Goal: Browse casually: Explore the website without a specific task or goal

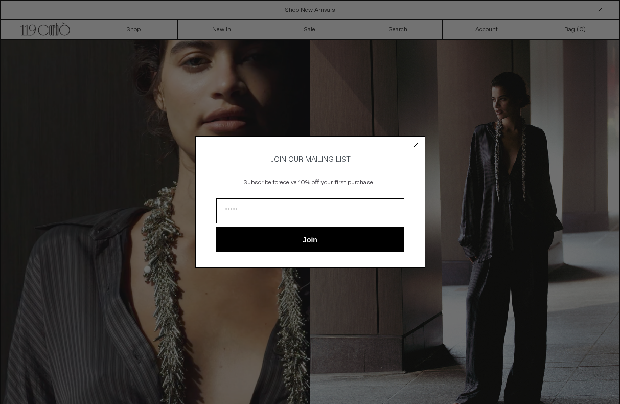
click at [416, 143] on icon "Close dialog" at bounding box center [416, 145] width 4 height 4
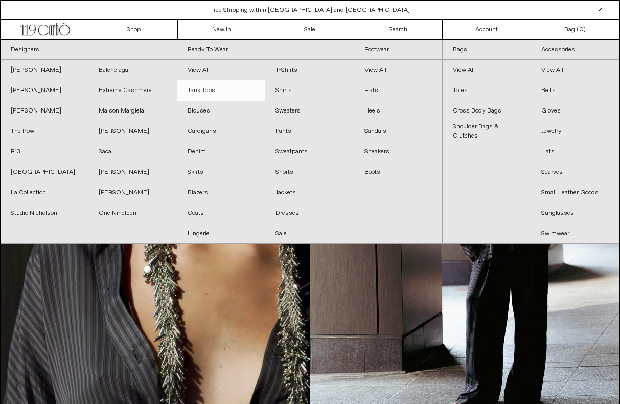
click at [206, 94] on link "Tank Tops" at bounding box center [221, 90] width 88 height 20
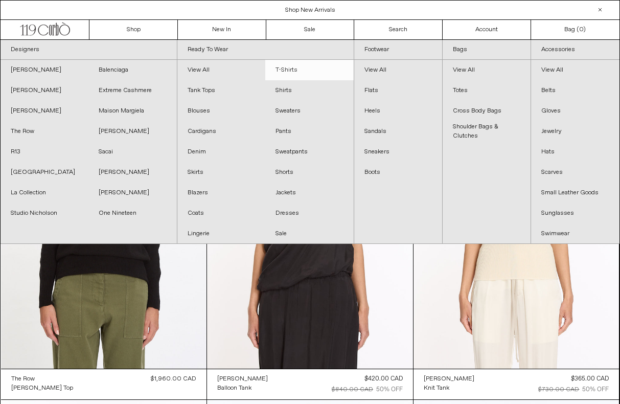
click at [289, 70] on link "T-Shirts" at bounding box center [309, 70] width 88 height 20
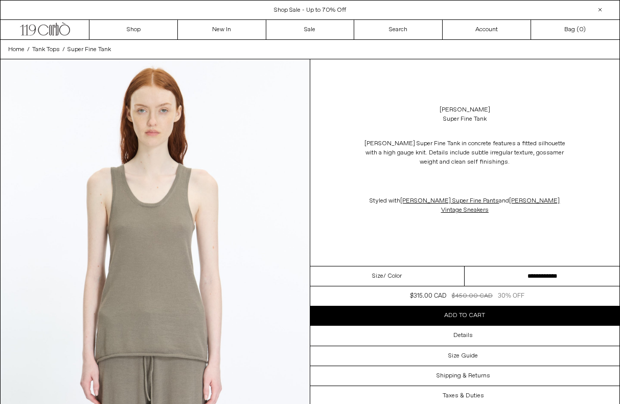
click at [226, 213] on img at bounding box center [155, 252] width 309 height 386
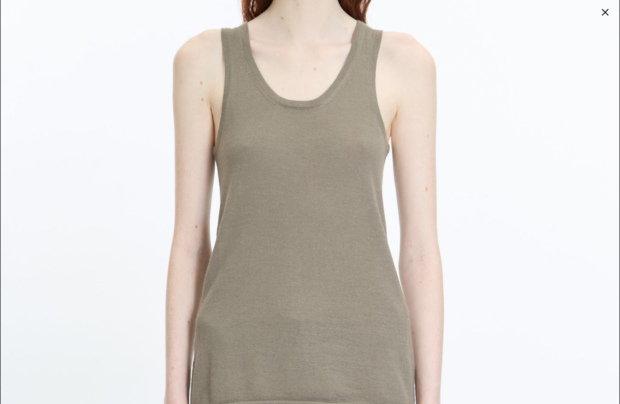
scroll to position [188, 0]
click at [408, 104] on img at bounding box center [310, 199] width 619 height 774
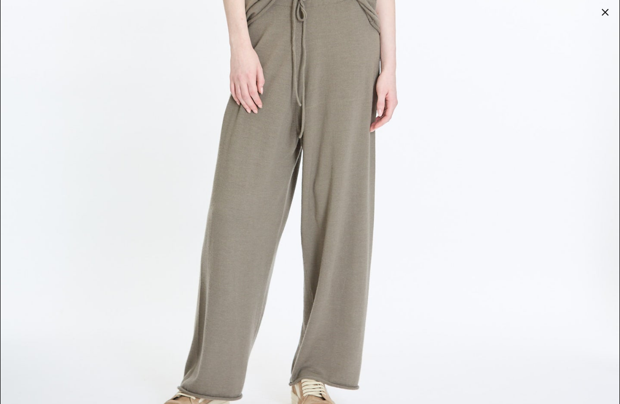
scroll to position [2694, 0]
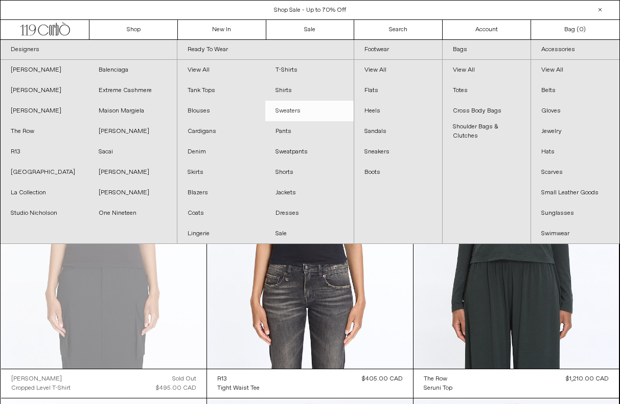
click at [280, 111] on link "Sweaters" at bounding box center [309, 111] width 88 height 20
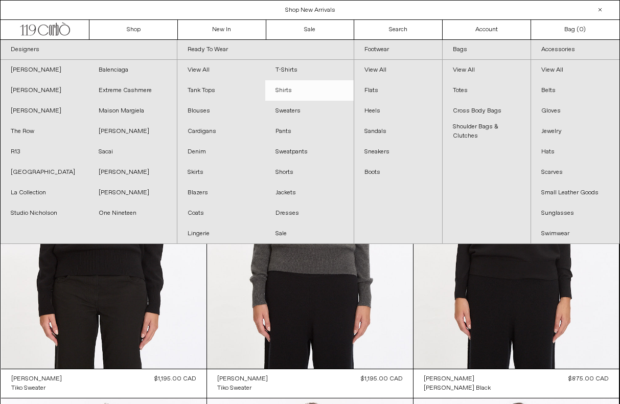
click at [283, 93] on link "Shirts" at bounding box center [309, 90] width 88 height 20
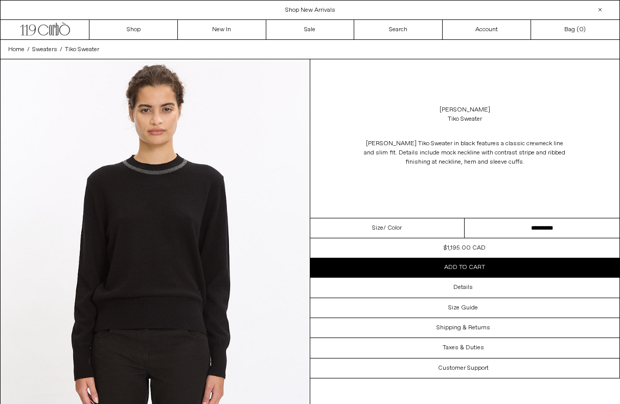
click at [188, 193] on img at bounding box center [155, 252] width 309 height 386
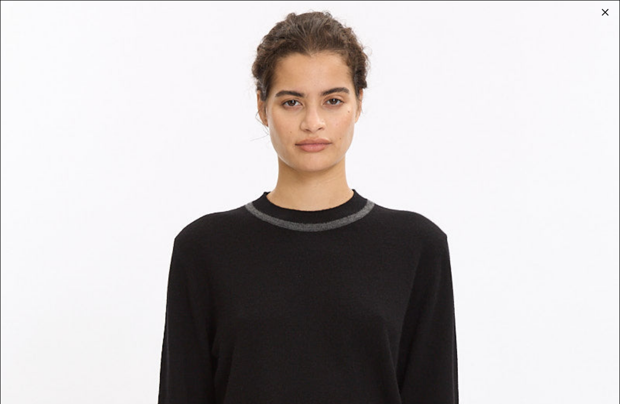
click at [335, 210] on img at bounding box center [310, 388] width 619 height 774
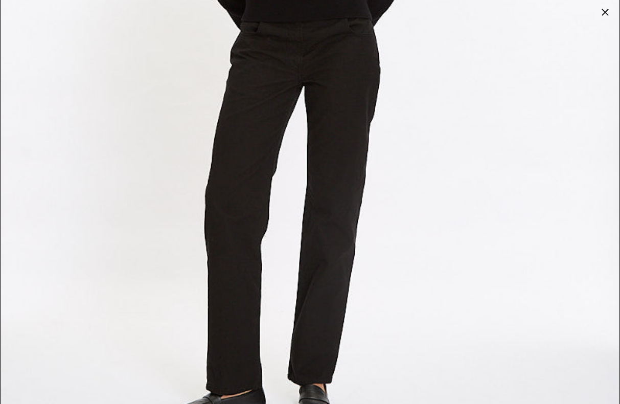
scroll to position [2694, 0]
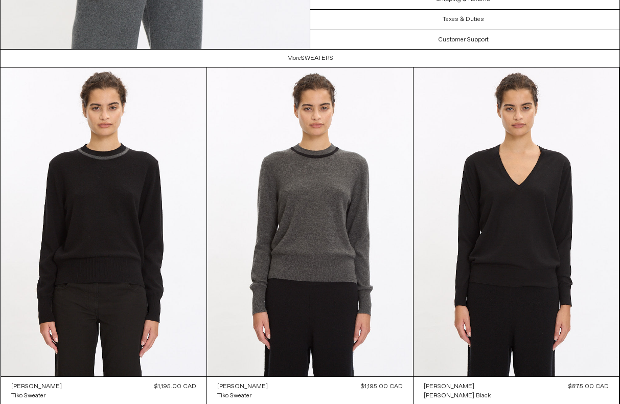
scroll to position [1181, 0]
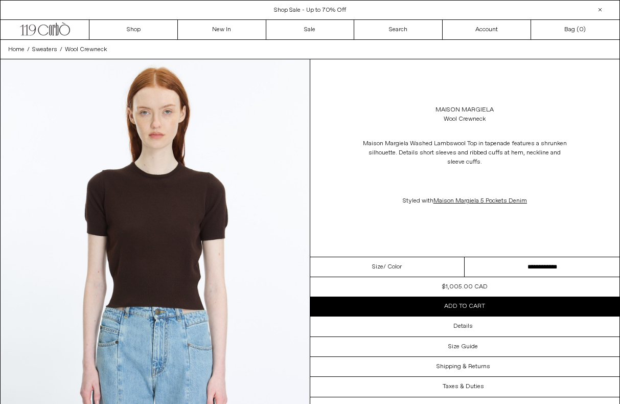
click at [176, 222] on img at bounding box center [155, 252] width 309 height 386
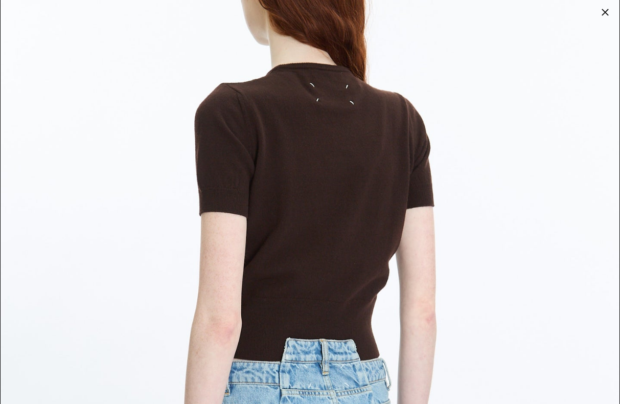
scroll to position [1681, 0]
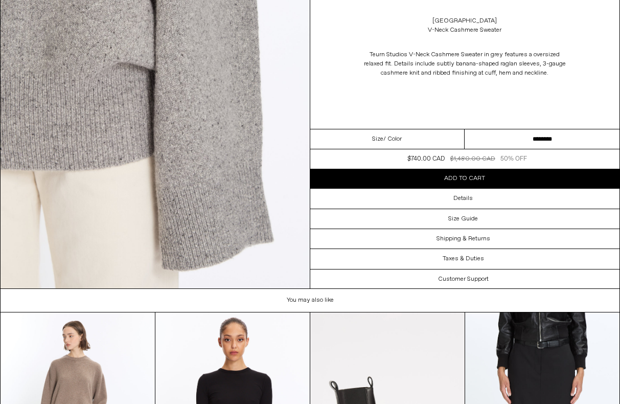
scroll to position [1709, 0]
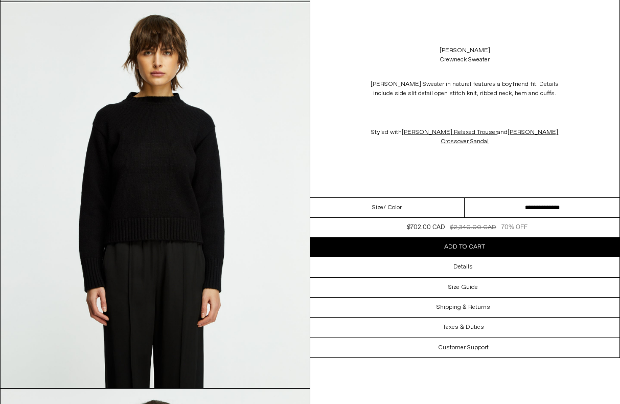
scroll to position [443, 0]
click at [180, 191] on img at bounding box center [155, 196] width 309 height 386
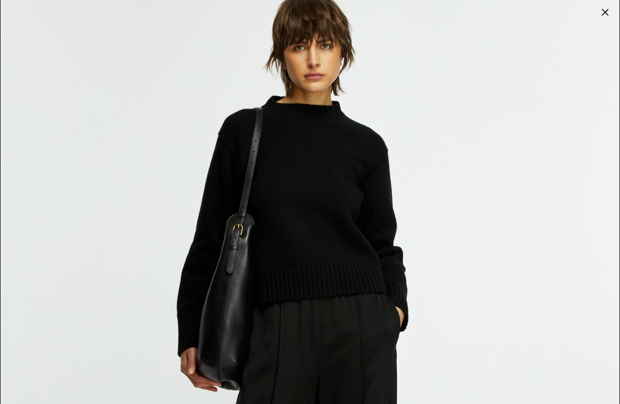
scroll to position [37, 0]
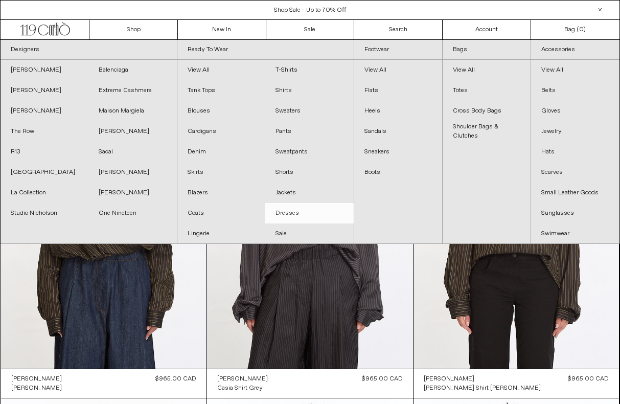
click at [290, 214] on link "Dresses" at bounding box center [309, 213] width 88 height 20
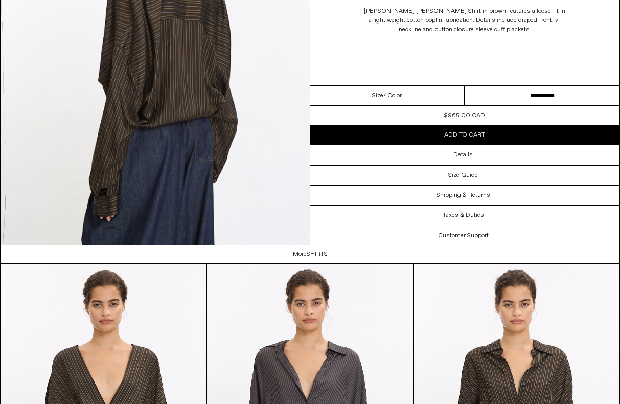
scroll to position [1747, 0]
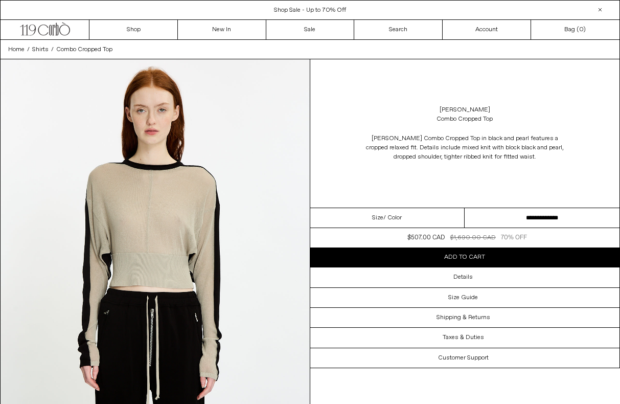
click at [190, 210] on img at bounding box center [155, 252] width 309 height 386
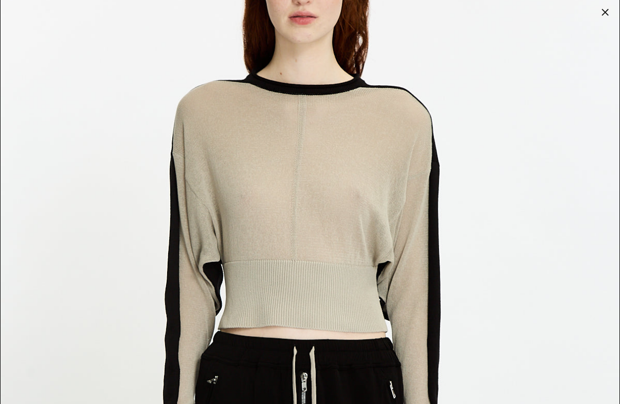
scroll to position [127, 0]
click at [281, 192] on img at bounding box center [310, 261] width 619 height 774
click at [605, 14] on div at bounding box center [605, 12] width 14 height 14
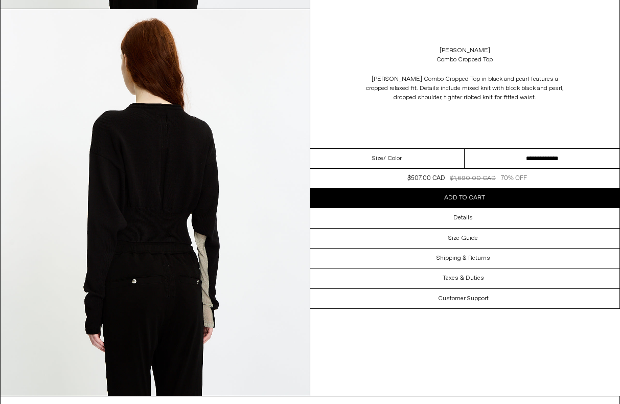
scroll to position [1260, 0]
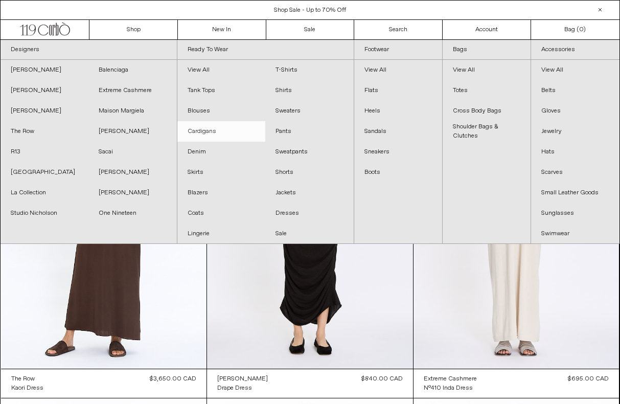
click at [199, 133] on link "Cardigans" at bounding box center [221, 131] width 88 height 20
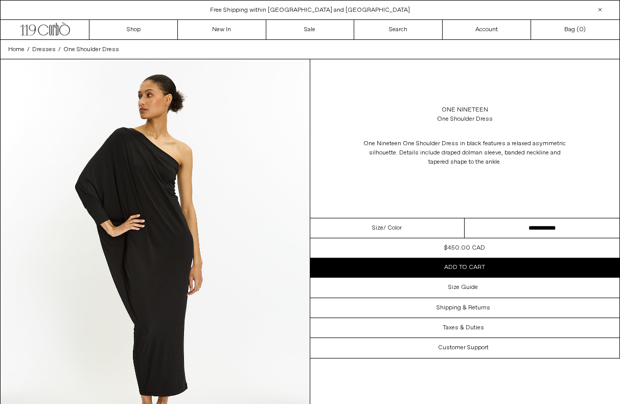
click at [214, 171] on img at bounding box center [155, 252] width 309 height 386
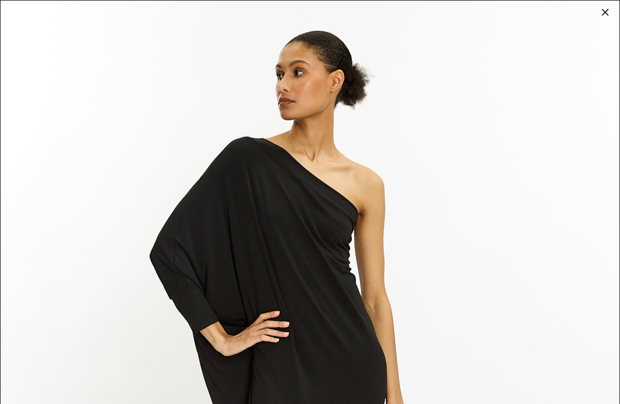
click at [301, 165] on img at bounding box center [310, 388] width 619 height 774
click at [601, 10] on div at bounding box center [605, 12] width 14 height 14
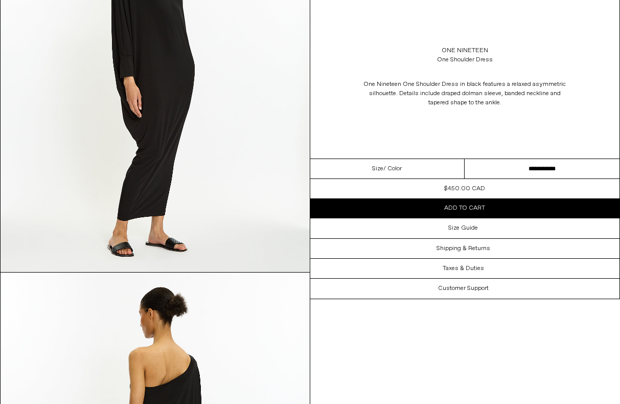
scroll to position [514, 0]
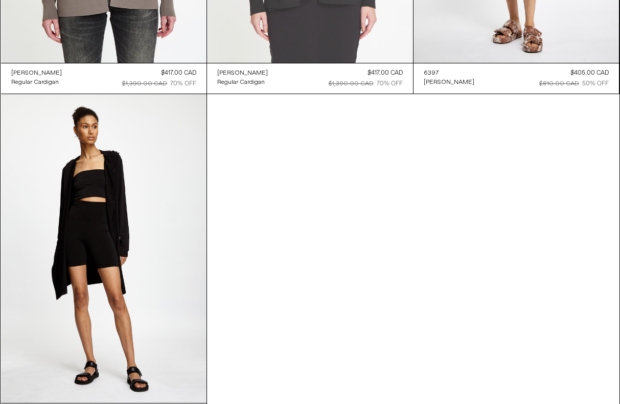
scroll to position [3369, 0]
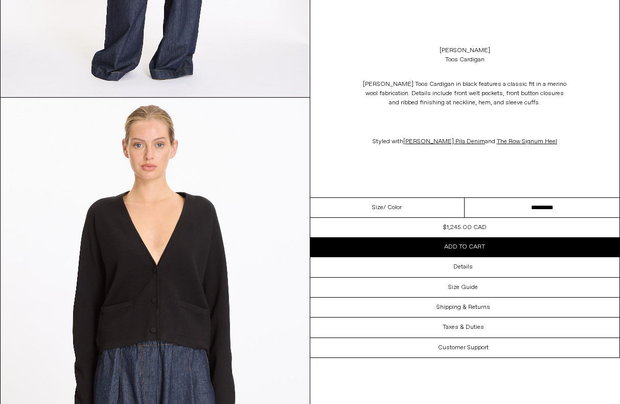
scroll to position [459, 0]
